Goal: Check status: Check status

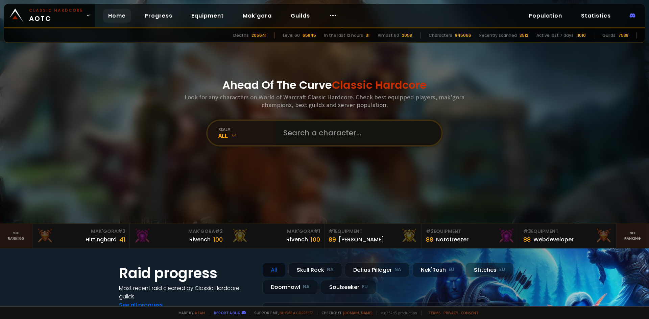
click at [334, 139] on input "text" at bounding box center [356, 133] width 154 height 24
click at [257, 124] on div "realm All" at bounding box center [241, 133] width 68 height 24
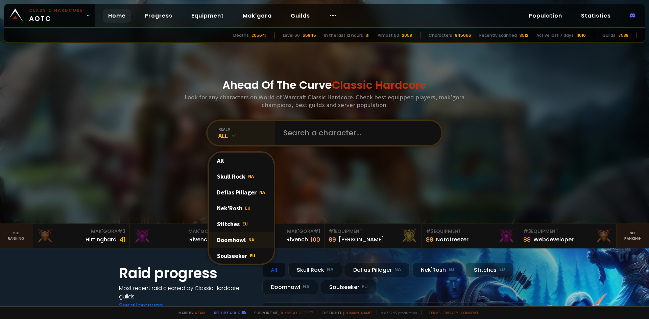
click at [239, 236] on div "Doomhowl NA" at bounding box center [241, 240] width 65 height 16
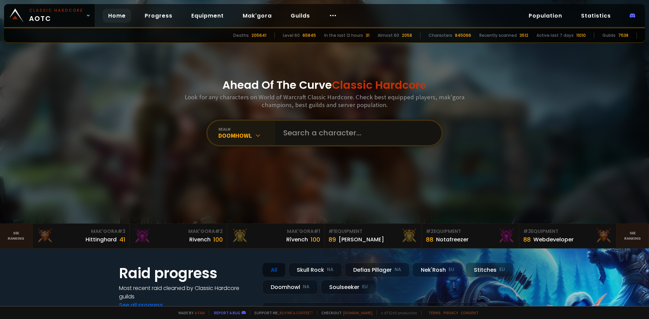
click at [319, 126] on input "text" at bounding box center [356, 133] width 154 height 24
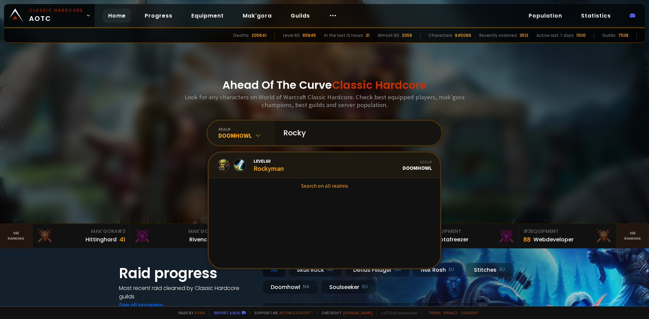
type input "Rocky"
click at [295, 164] on link "Level 60 Rockyman Realm Doomhowl" at bounding box center [324, 166] width 231 height 26
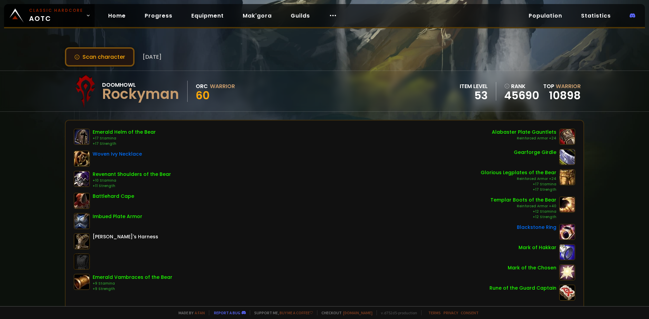
click at [115, 55] on button "Scan character" at bounding box center [100, 56] width 70 height 19
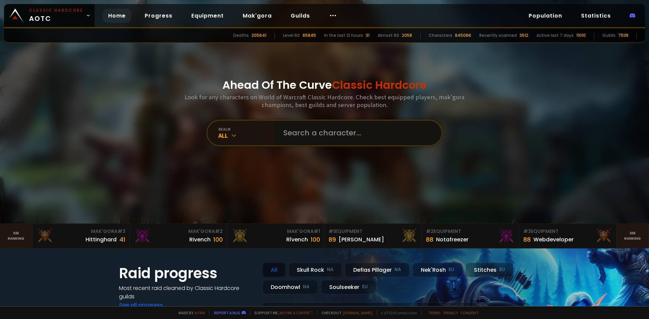
click at [348, 133] on input "text" at bounding box center [356, 133] width 154 height 24
click at [239, 127] on div "realm" at bounding box center [246, 129] width 57 height 5
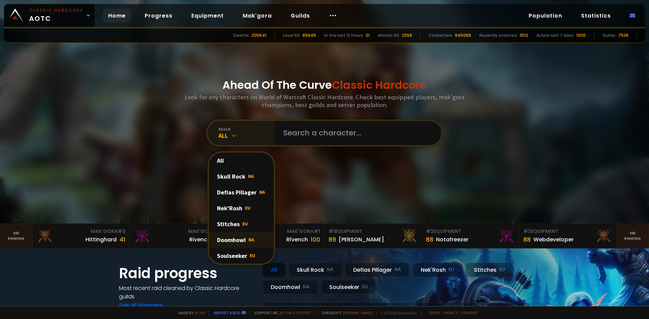
click at [234, 245] on div "Doomhowl NA" at bounding box center [241, 240] width 65 height 16
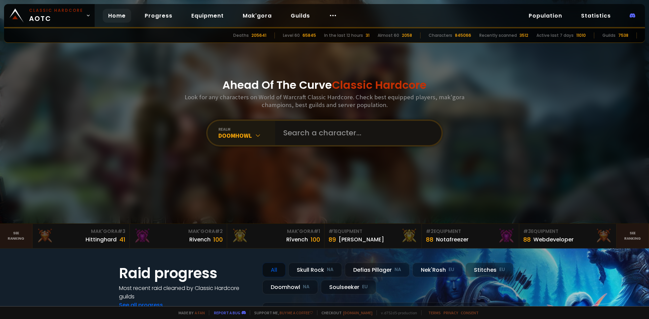
click at [341, 132] on input "text" at bounding box center [356, 133] width 154 height 24
type input "Rockytank"
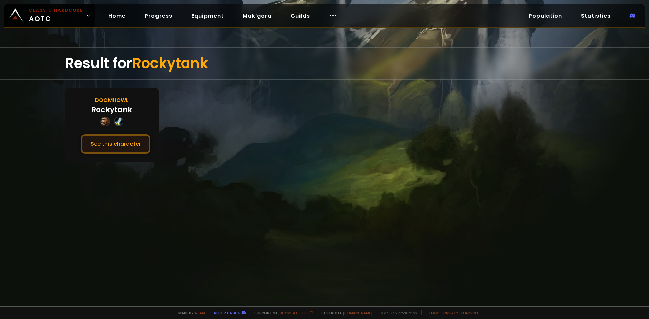
click at [126, 142] on button "See this character" at bounding box center [115, 144] width 69 height 19
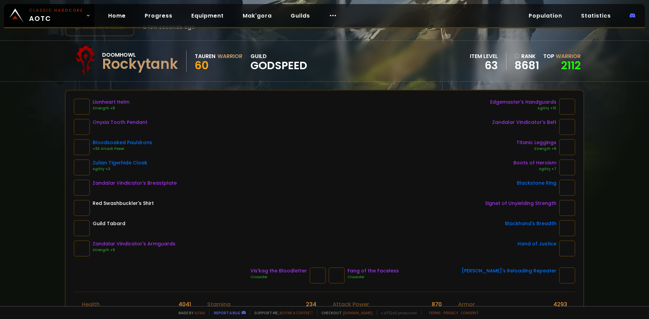
scroll to position [34, 0]
